Goal: Task Accomplishment & Management: Manage account settings

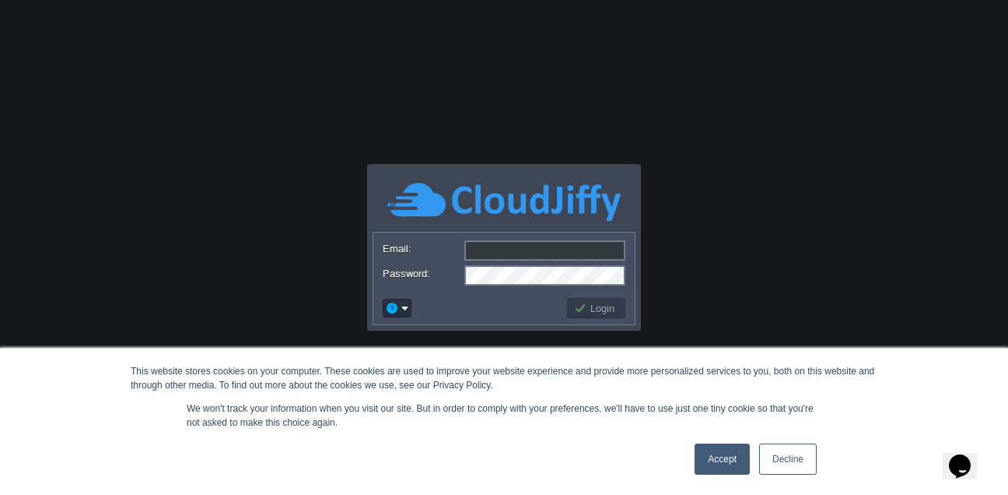
click at [493, 243] on input "Email:" at bounding box center [544, 250] width 161 height 20
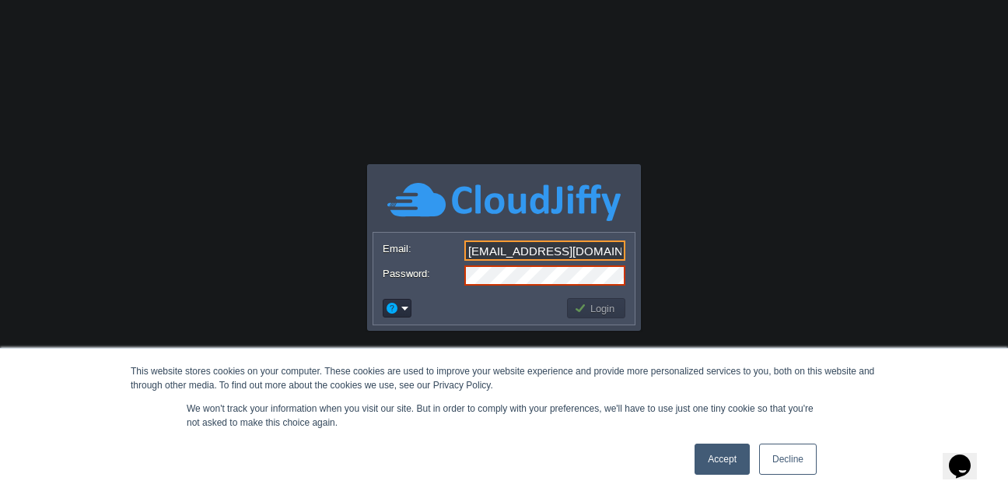
click at [506, 258] on input "[EMAIL_ADDRESS][DOMAIN_NAME]" at bounding box center [544, 250] width 161 height 20
paste input ".bisceglie"
type input "[PERSON_NAME][EMAIL_ADDRESS][DOMAIN_NAME]"
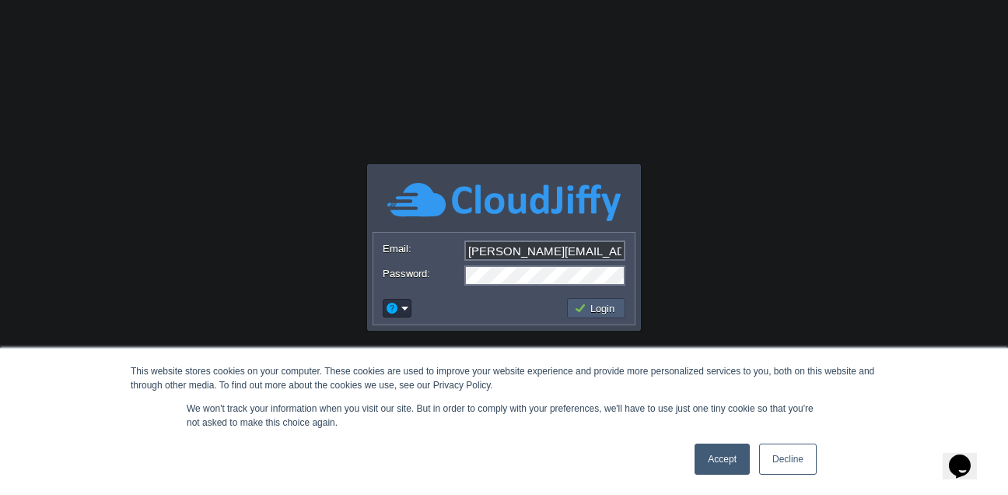
click at [596, 300] on td "Login" at bounding box center [596, 308] width 58 height 20
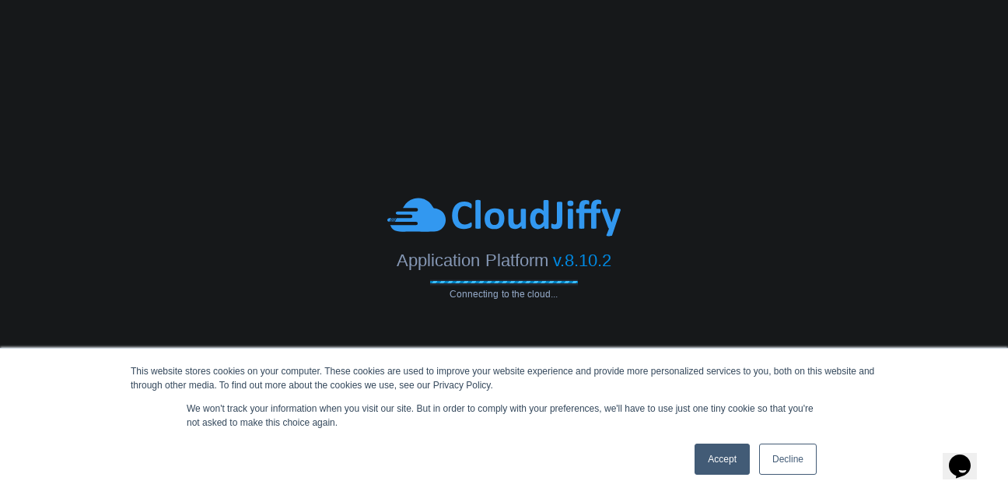
click at [724, 472] on link "Accept" at bounding box center [722, 458] width 55 height 31
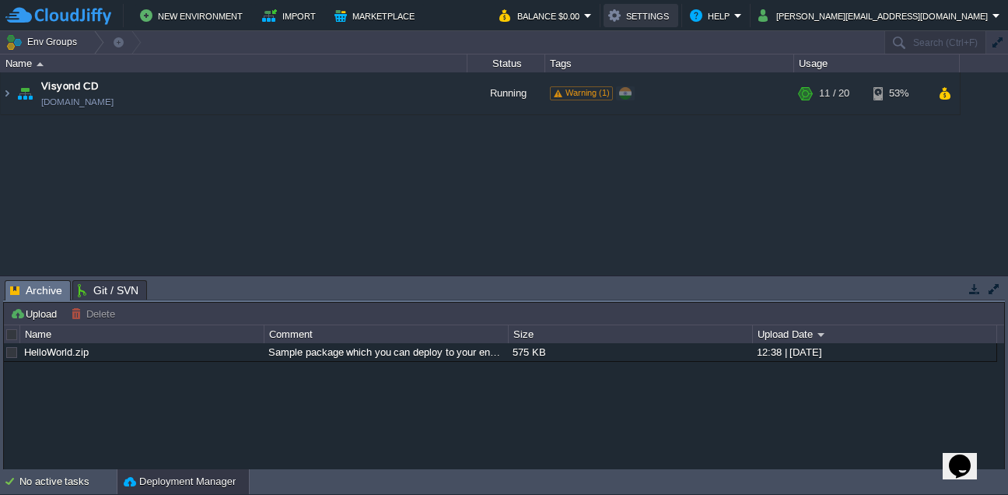
click at [674, 16] on button "Settings" at bounding box center [640, 15] width 65 height 19
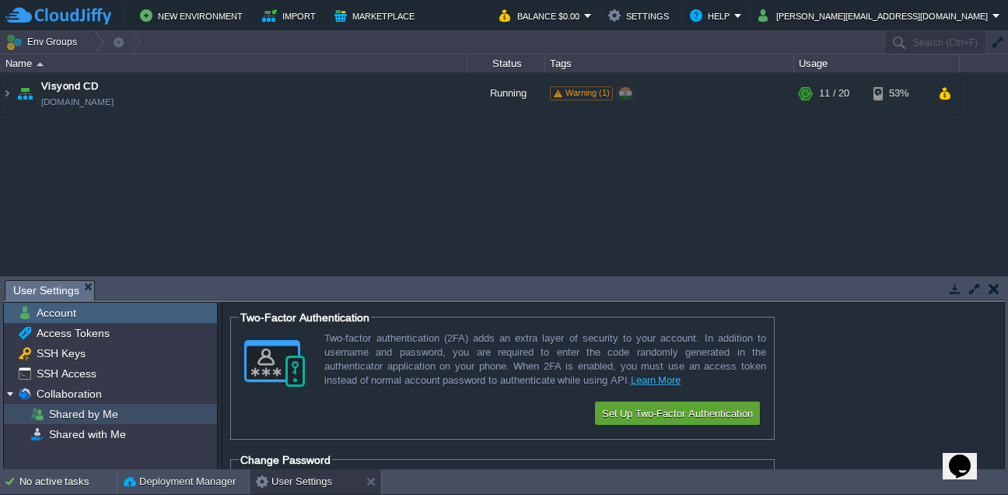
click at [107, 419] on span "Shared by Me" at bounding box center [83, 414] width 75 height 14
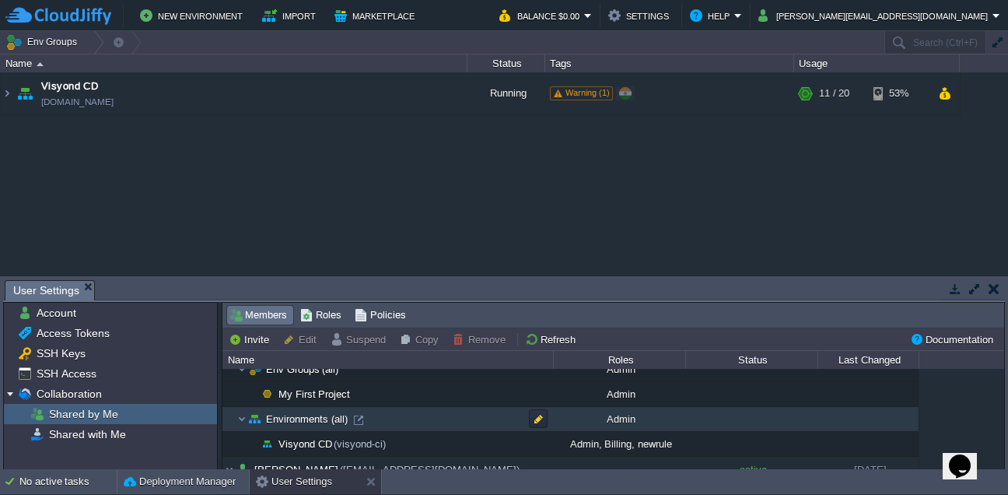
scroll to position [93, 0]
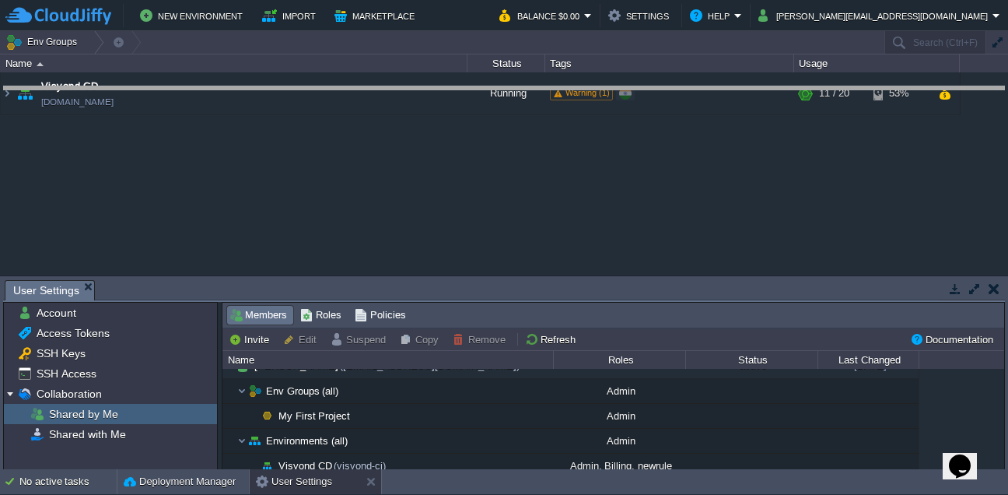
drag, startPoint x: 652, startPoint y: 301, endPoint x: 637, endPoint y: 107, distance: 195.1
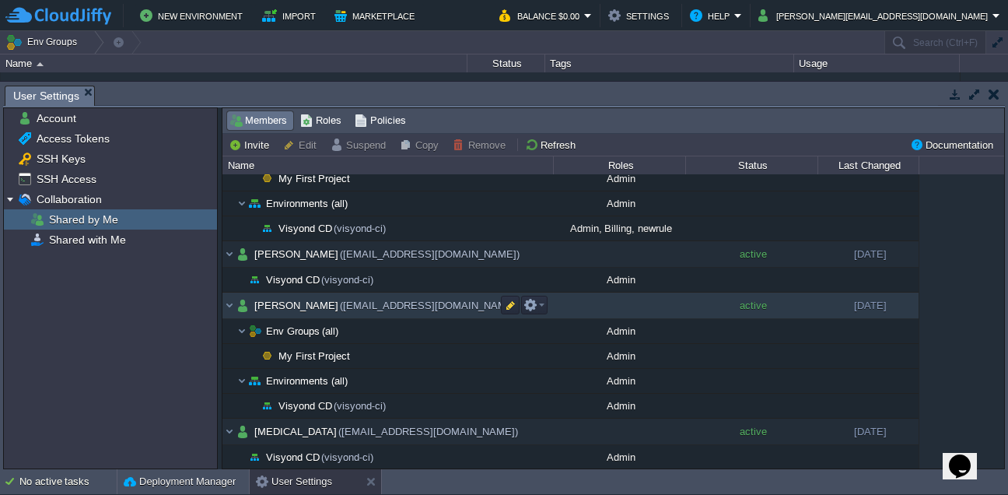
scroll to position [144, 0]
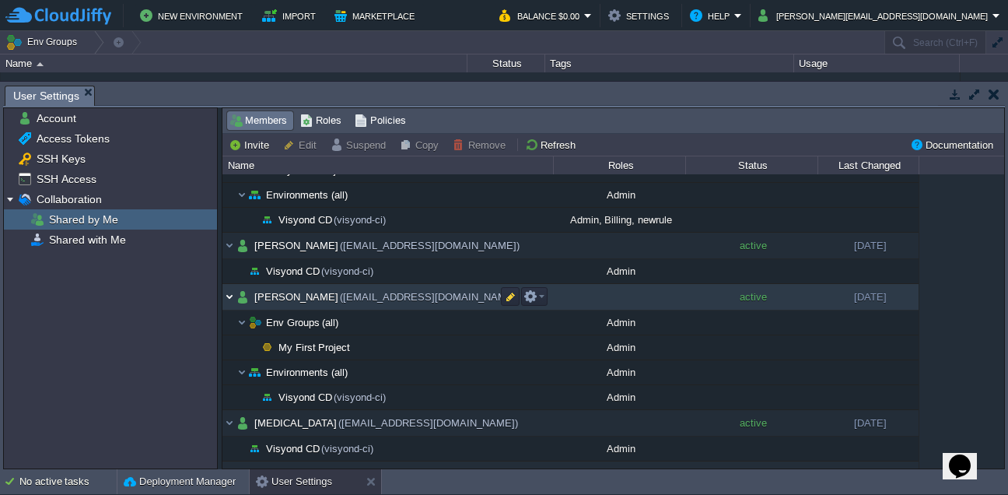
click at [231, 297] on img at bounding box center [230, 297] width 14 height 26
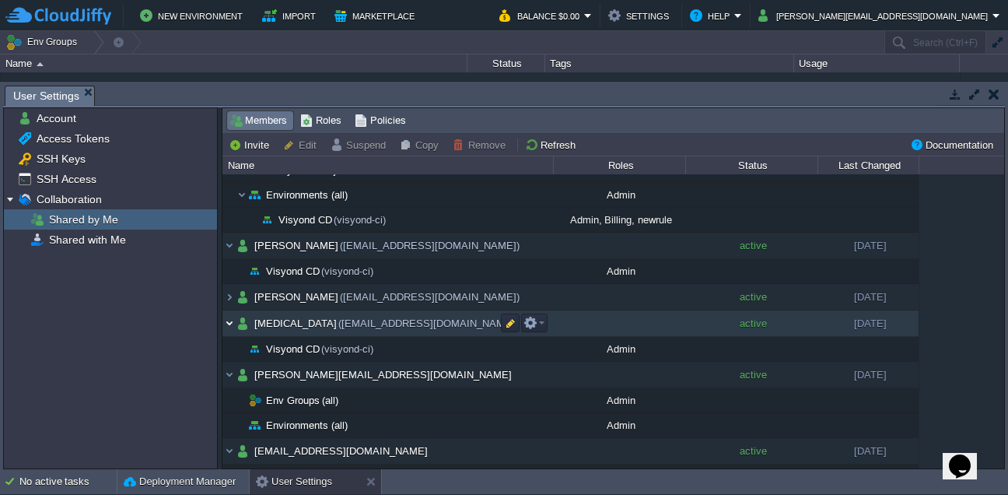
click at [230, 328] on img at bounding box center [230, 323] width 14 height 26
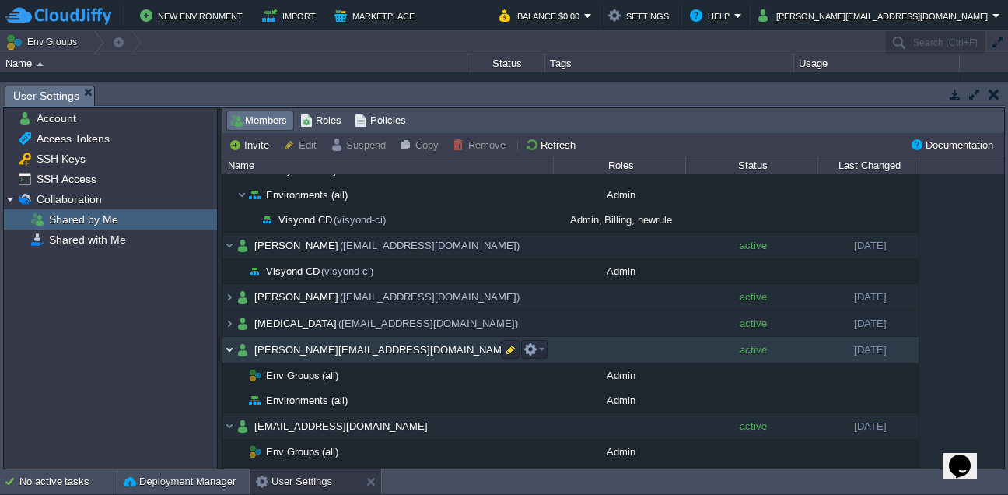
click at [230, 352] on img at bounding box center [230, 350] width 14 height 26
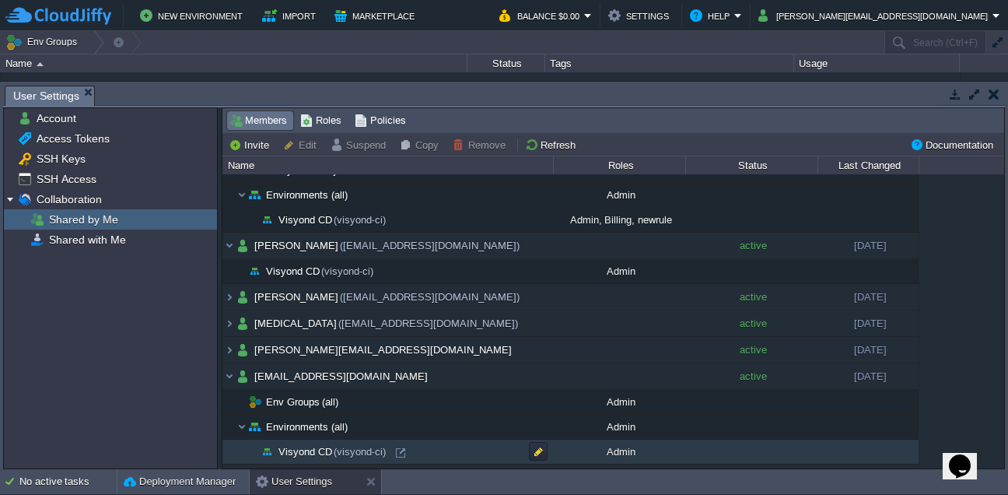
scroll to position [216, 0]
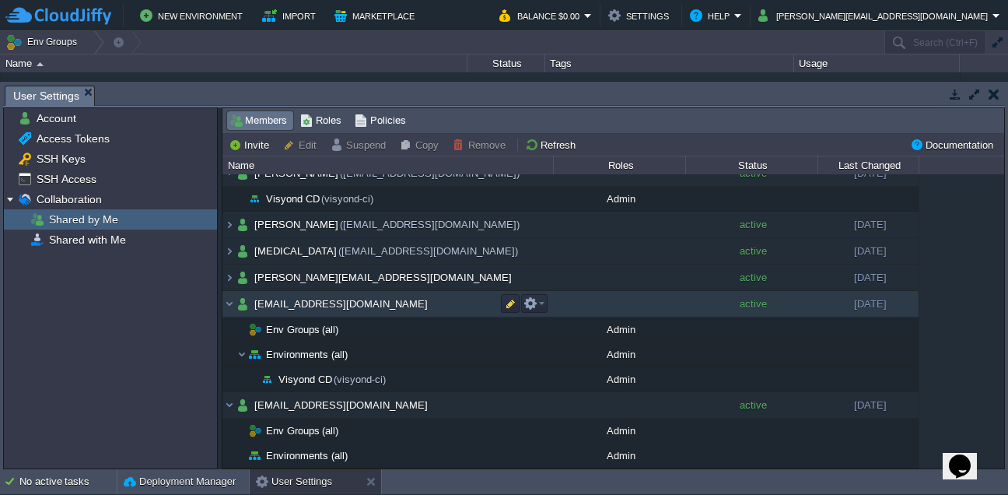
click at [286, 305] on span "[EMAIL_ADDRESS][DOMAIN_NAME]" at bounding box center [341, 303] width 177 height 13
click at [532, 307] on button "button" at bounding box center [531, 303] width 14 height 14
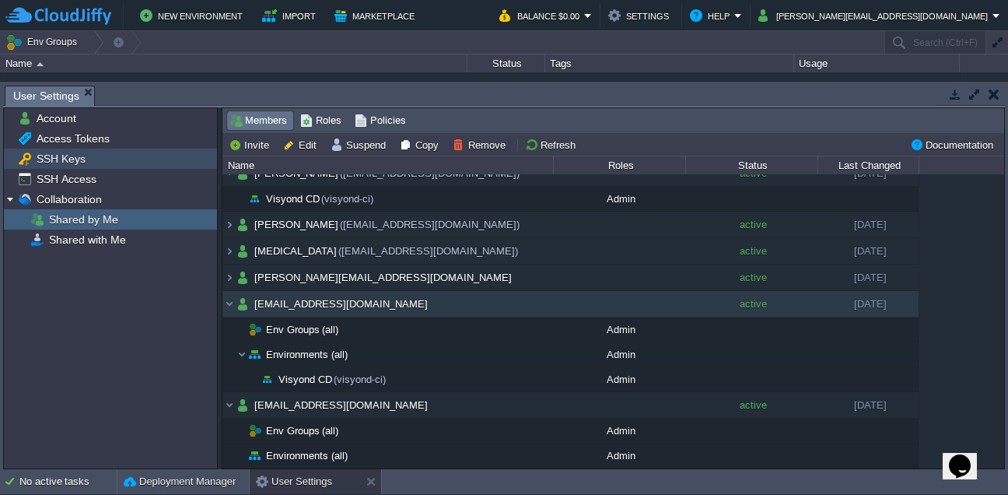
click at [67, 165] on span "SSH Keys" at bounding box center [60, 159] width 54 height 14
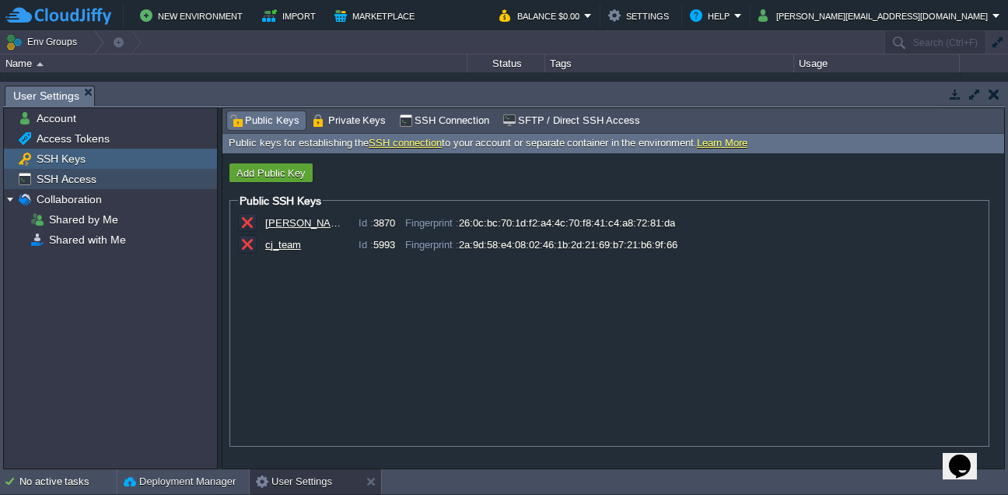
click at [61, 185] on span "SSH Access" at bounding box center [65, 179] width 65 height 14
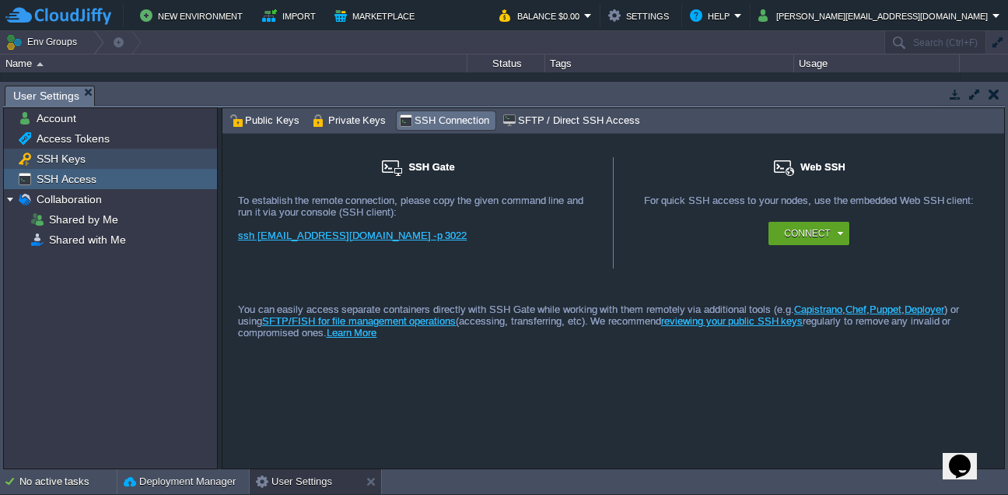
click at [51, 159] on span "SSH Keys" at bounding box center [60, 159] width 54 height 14
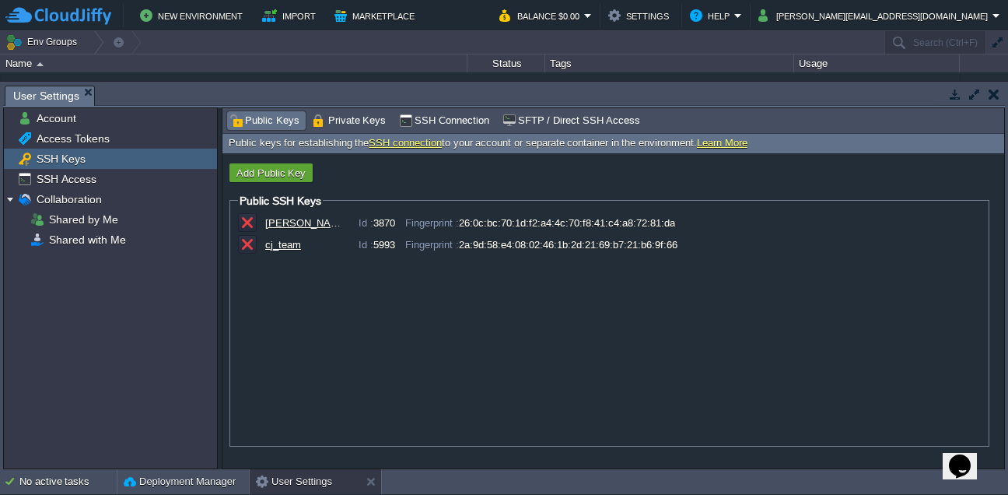
click at [282, 228] on div "[PERSON_NAME]" at bounding box center [304, 223] width 78 height 12
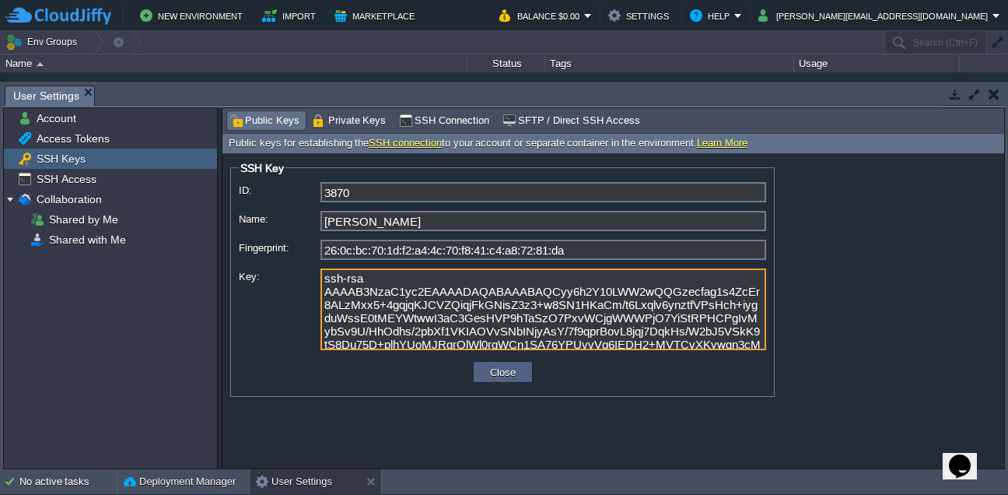
click at [605, 324] on textarea "ssh-rsa AAAAB3NzaC1yc2EAAAADAQABAAABAQCyy6h2Y10LWW2wQQGzecfag1s4ZcEr8ALzMxx5+4g…" at bounding box center [544, 309] width 446 height 82
click at [993, 92] on button "button" at bounding box center [994, 94] width 11 height 14
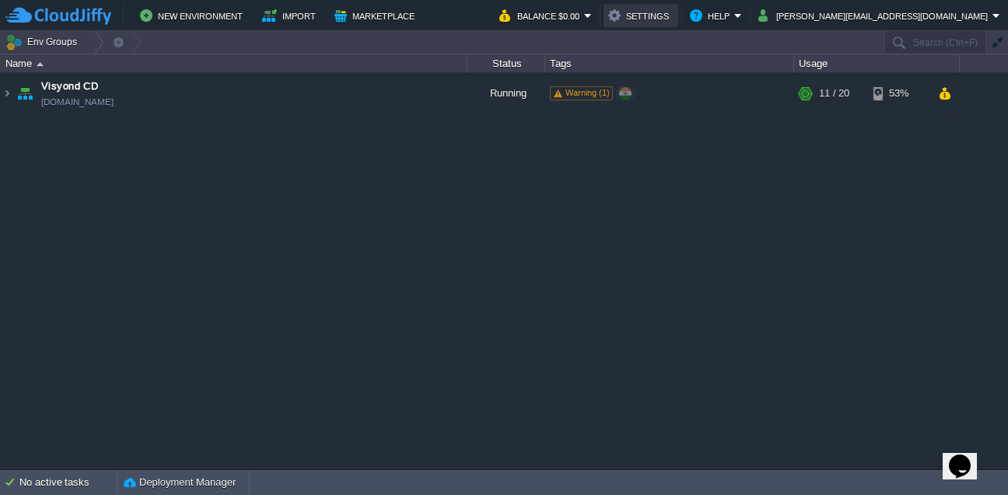
click at [674, 22] on button "Settings" at bounding box center [640, 15] width 65 height 19
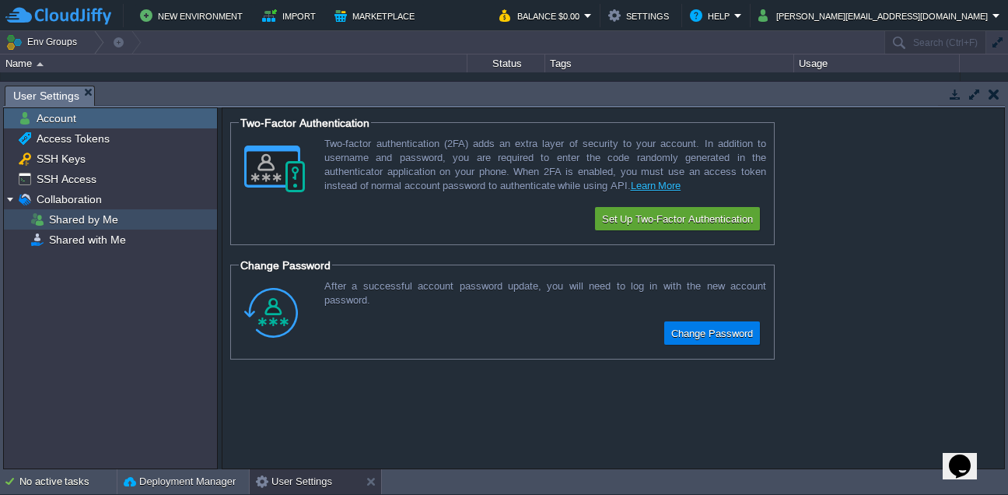
click at [105, 226] on span "Shared by Me" at bounding box center [83, 219] width 75 height 14
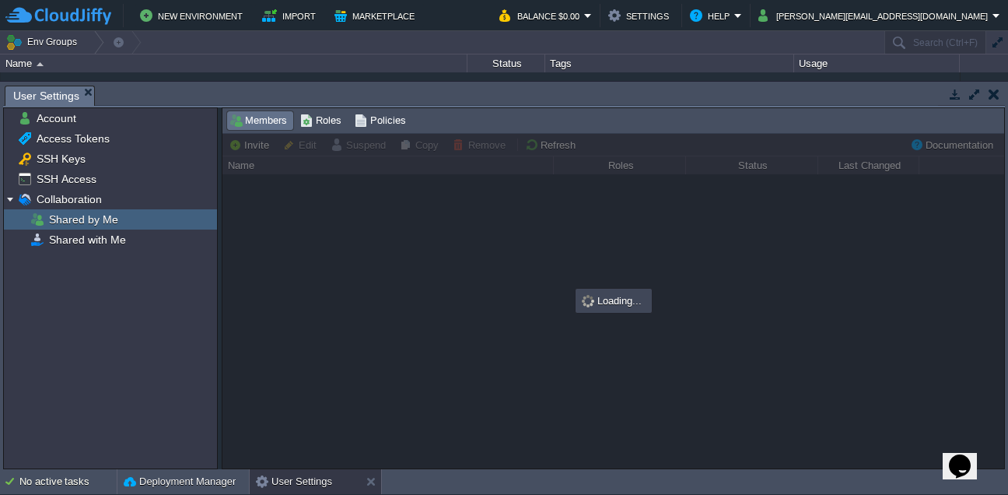
click at [140, 221] on div "Shared by Me" at bounding box center [110, 219] width 213 height 20
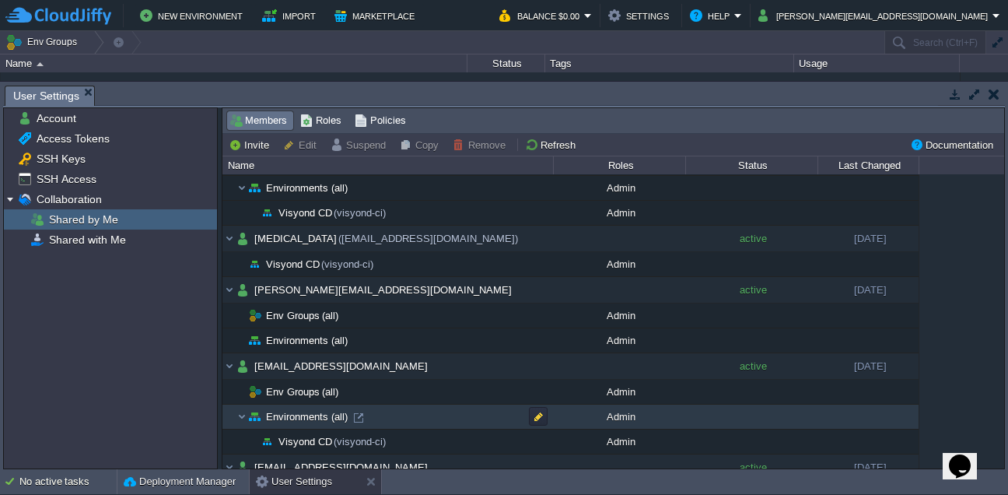
scroll to position [391, 0]
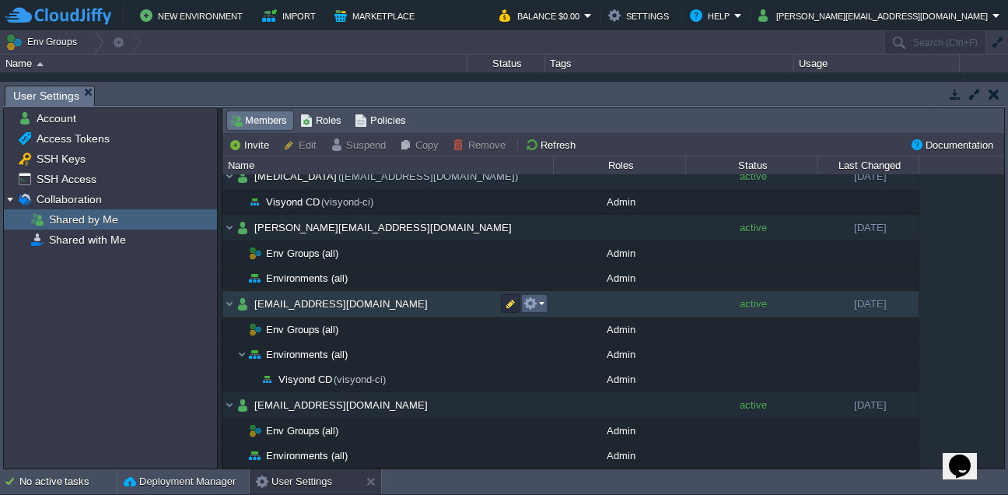
click at [542, 307] on em at bounding box center [534, 303] width 21 height 14
click at [547, 359] on span "Remove" at bounding box center [563, 362] width 37 height 12
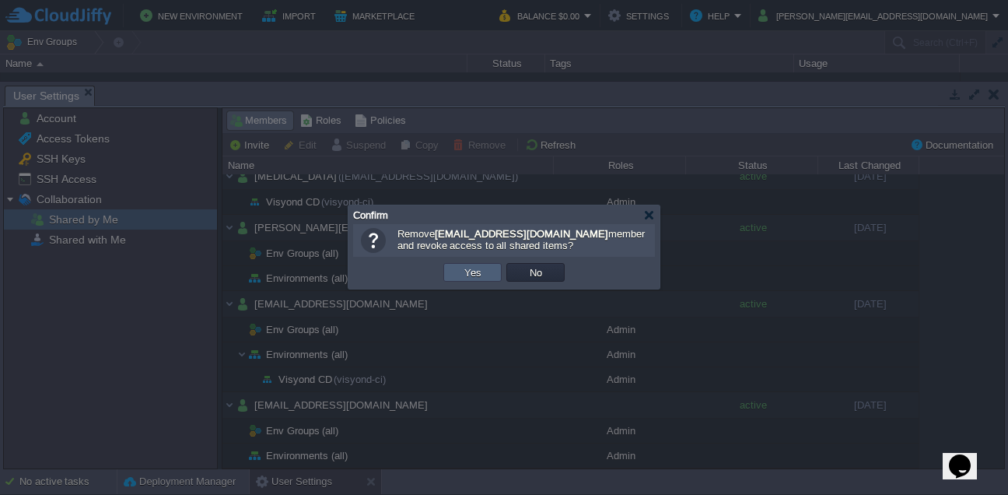
click at [471, 265] on td "Yes" at bounding box center [472, 272] width 58 height 19
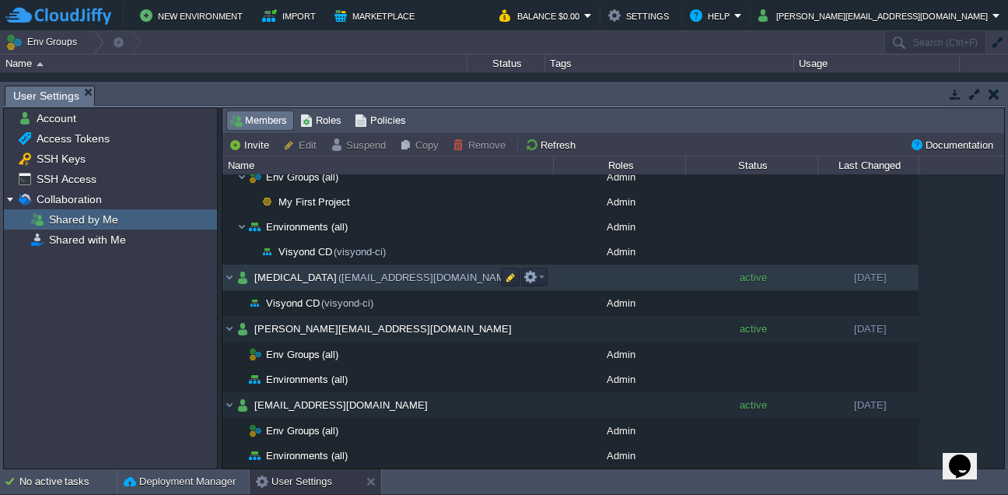
scroll to position [289, 0]
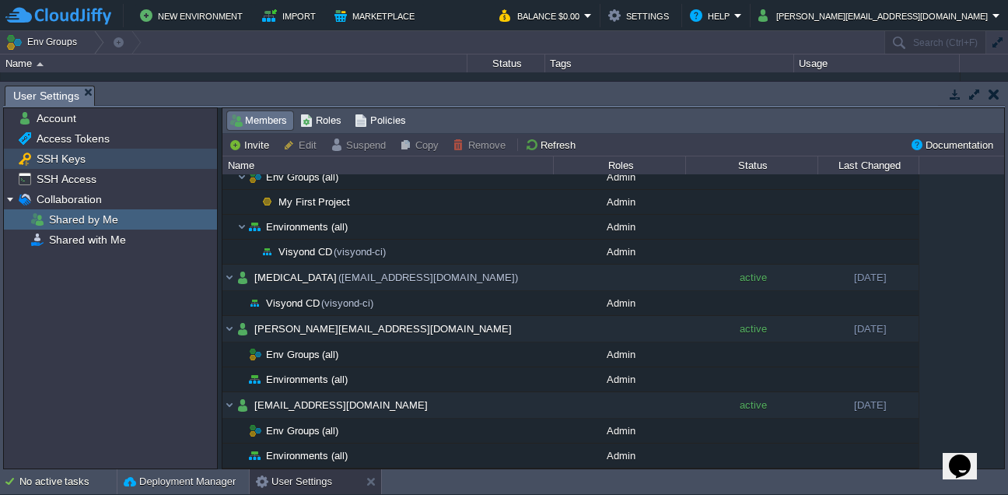
click at [82, 160] on span "SSH Keys" at bounding box center [60, 159] width 54 height 14
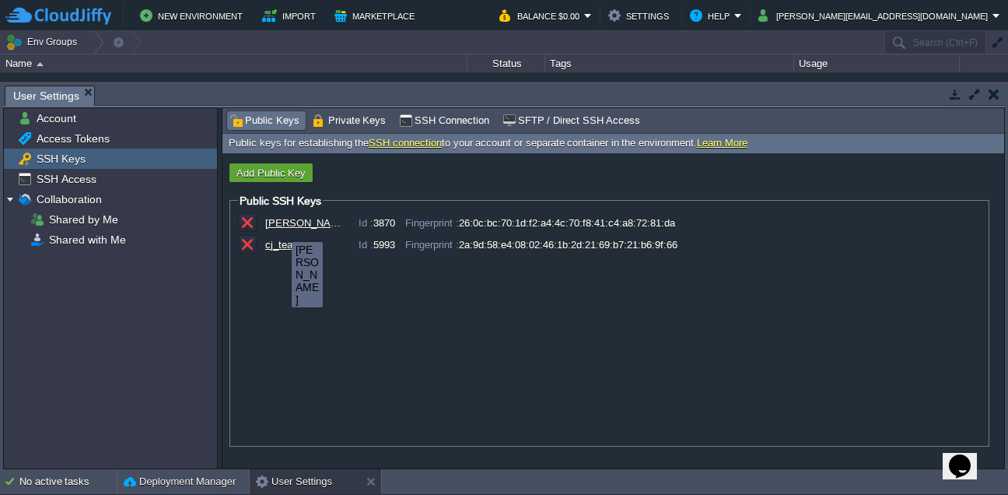
click at [280, 228] on div "[PERSON_NAME]" at bounding box center [304, 223] width 78 height 12
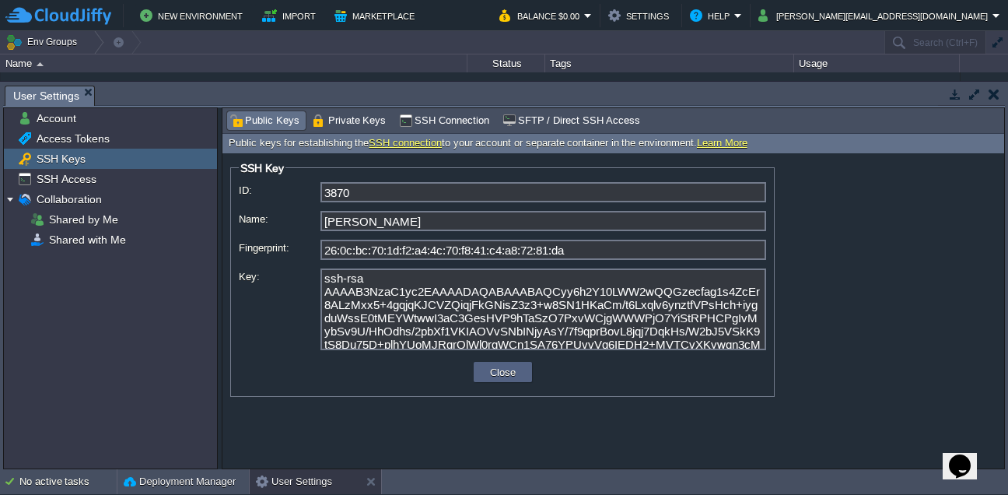
click at [89, 168] on div "SSH Keys" at bounding box center [110, 159] width 213 height 20
click at [93, 183] on span "SSH Access" at bounding box center [65, 179] width 65 height 14
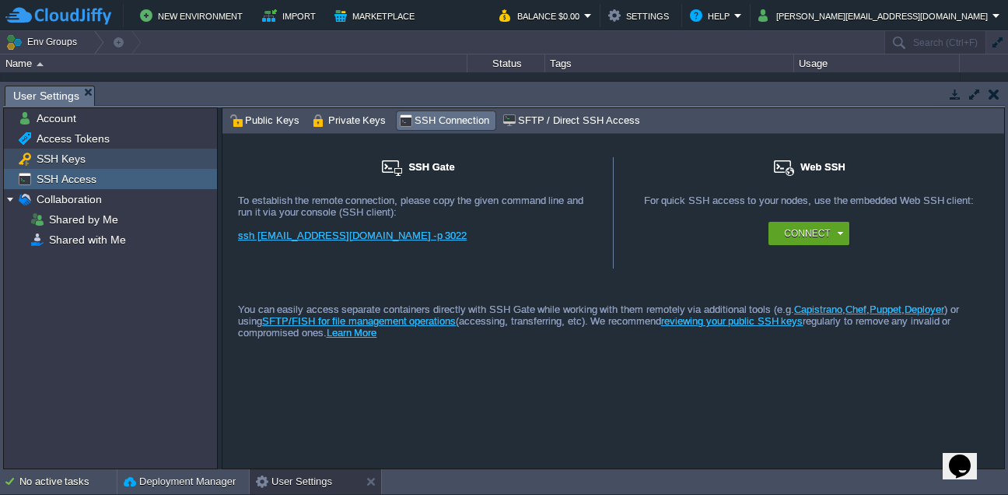
click at [93, 166] on div "SSH Keys" at bounding box center [110, 159] width 213 height 20
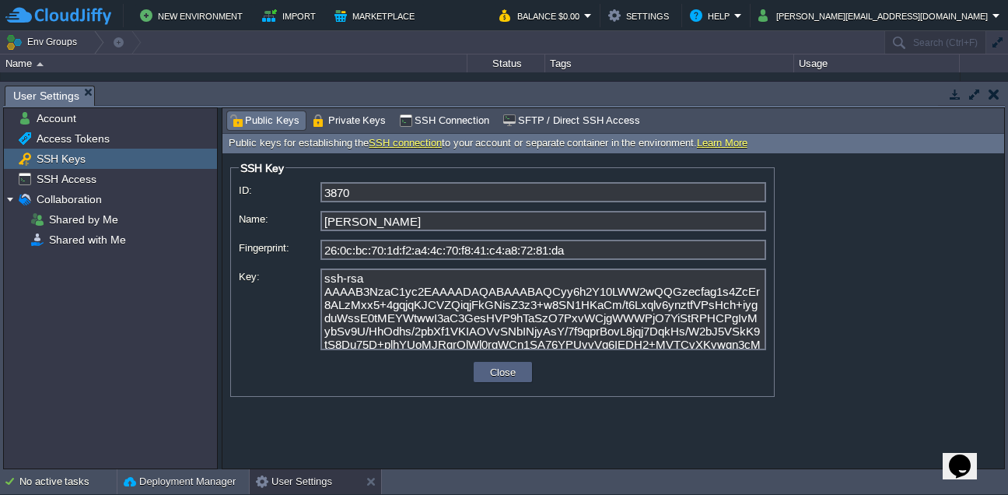
click at [997, 96] on button "button" at bounding box center [994, 94] width 11 height 14
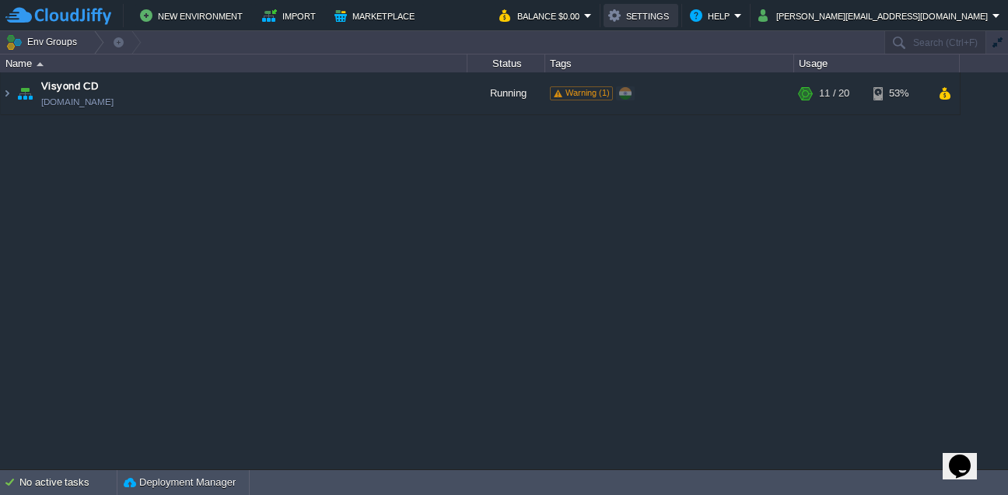
click at [674, 11] on button "Settings" at bounding box center [640, 15] width 65 height 19
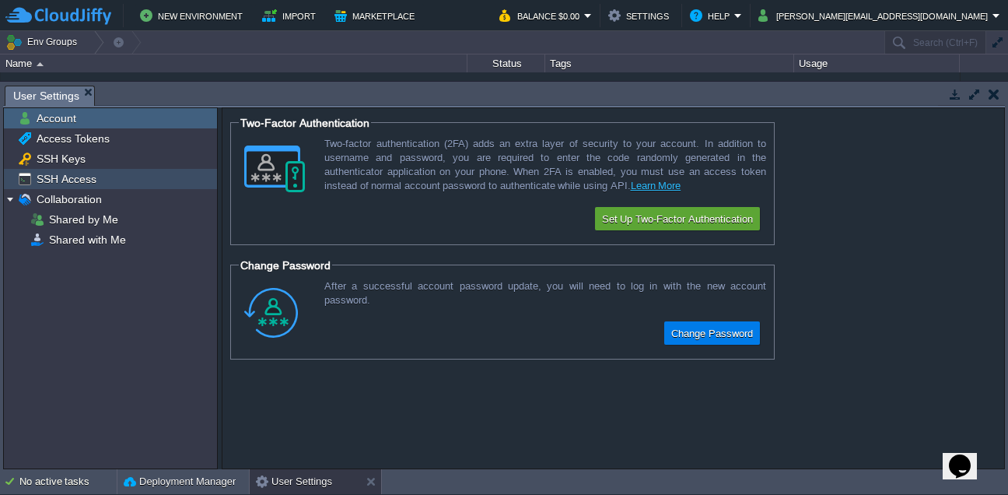
click at [85, 178] on span "SSH Access" at bounding box center [65, 179] width 65 height 14
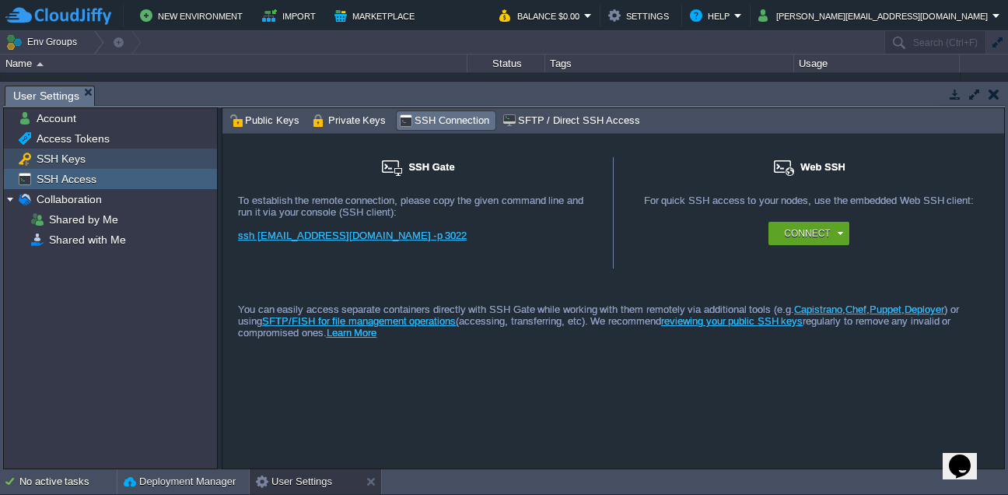
click at [85, 166] on div "SSH Keys" at bounding box center [110, 159] width 213 height 20
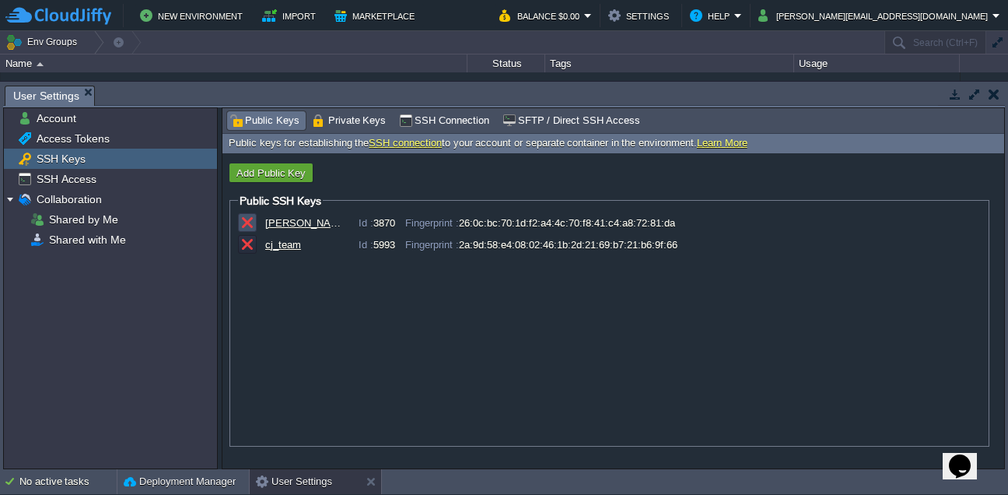
click at [250, 228] on button "button" at bounding box center [247, 223] width 14 height 14
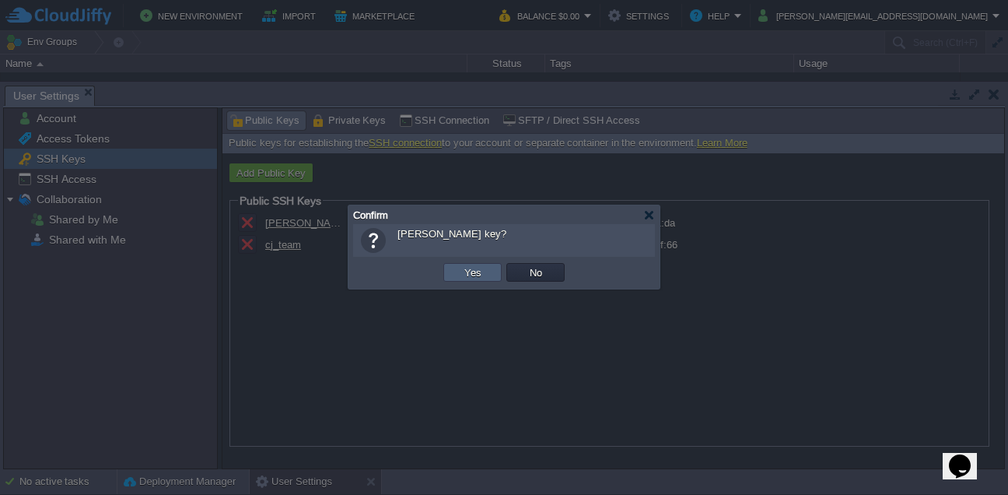
click at [479, 276] on button "Yes" at bounding box center [473, 272] width 26 height 14
